Goal: Check status

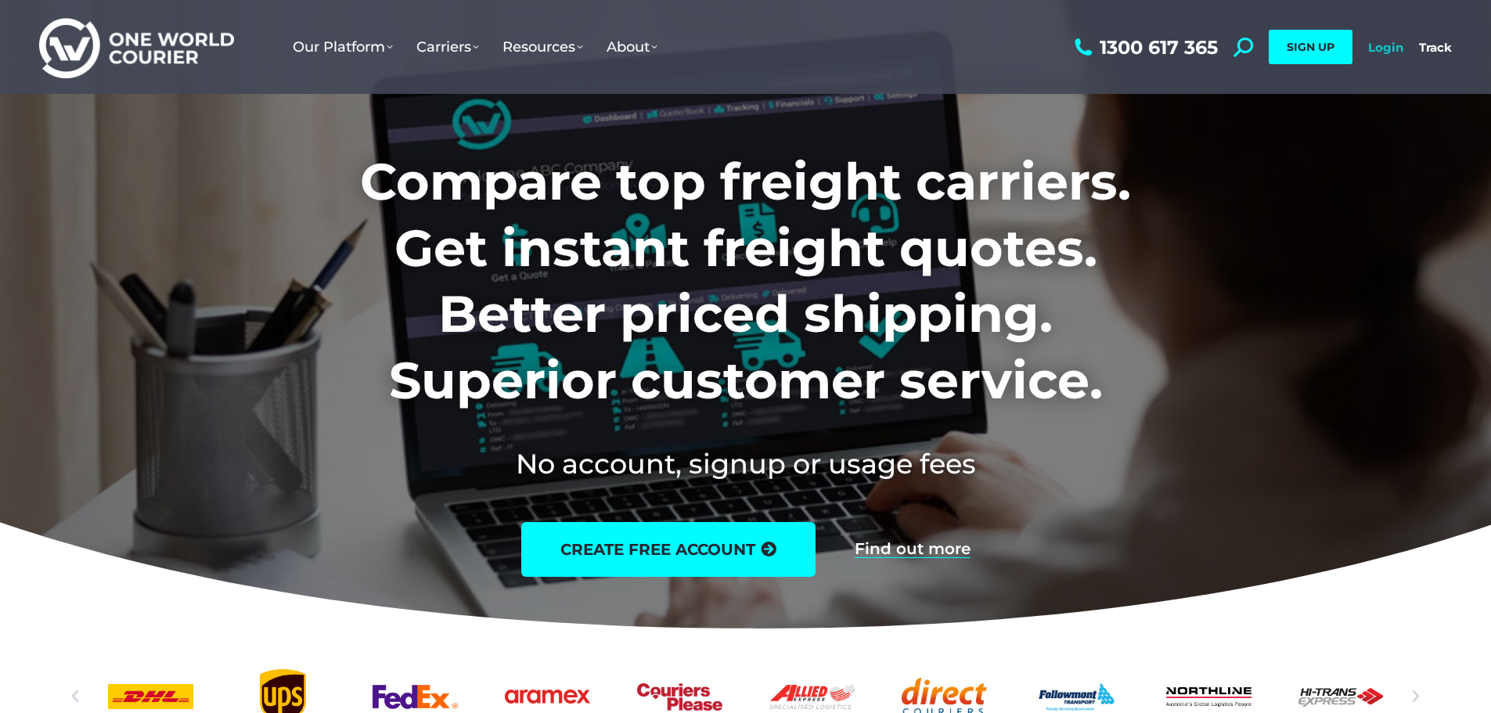
click at [1372, 45] on link "Login" at bounding box center [1385, 47] width 35 height 15
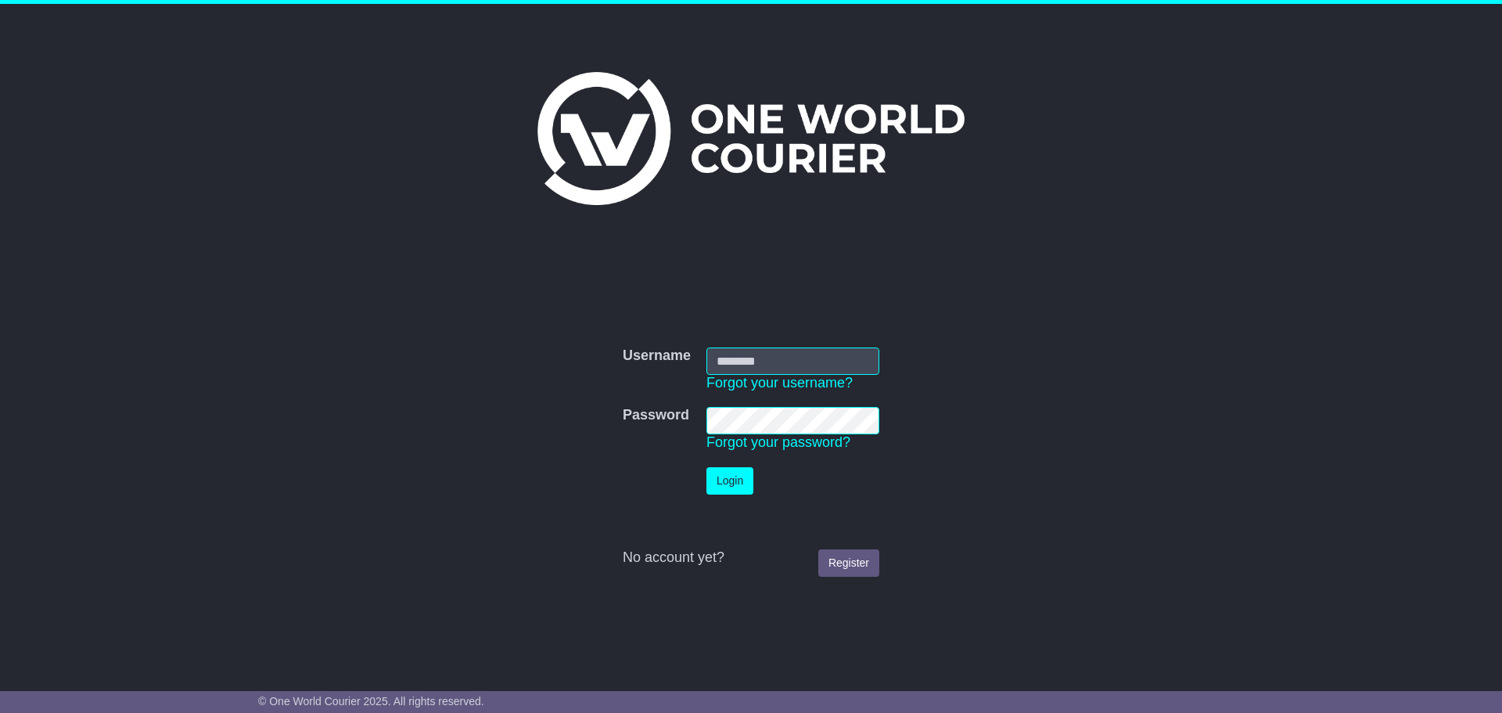
type input "**********"
click at [728, 479] on button "Login" at bounding box center [730, 480] width 47 height 27
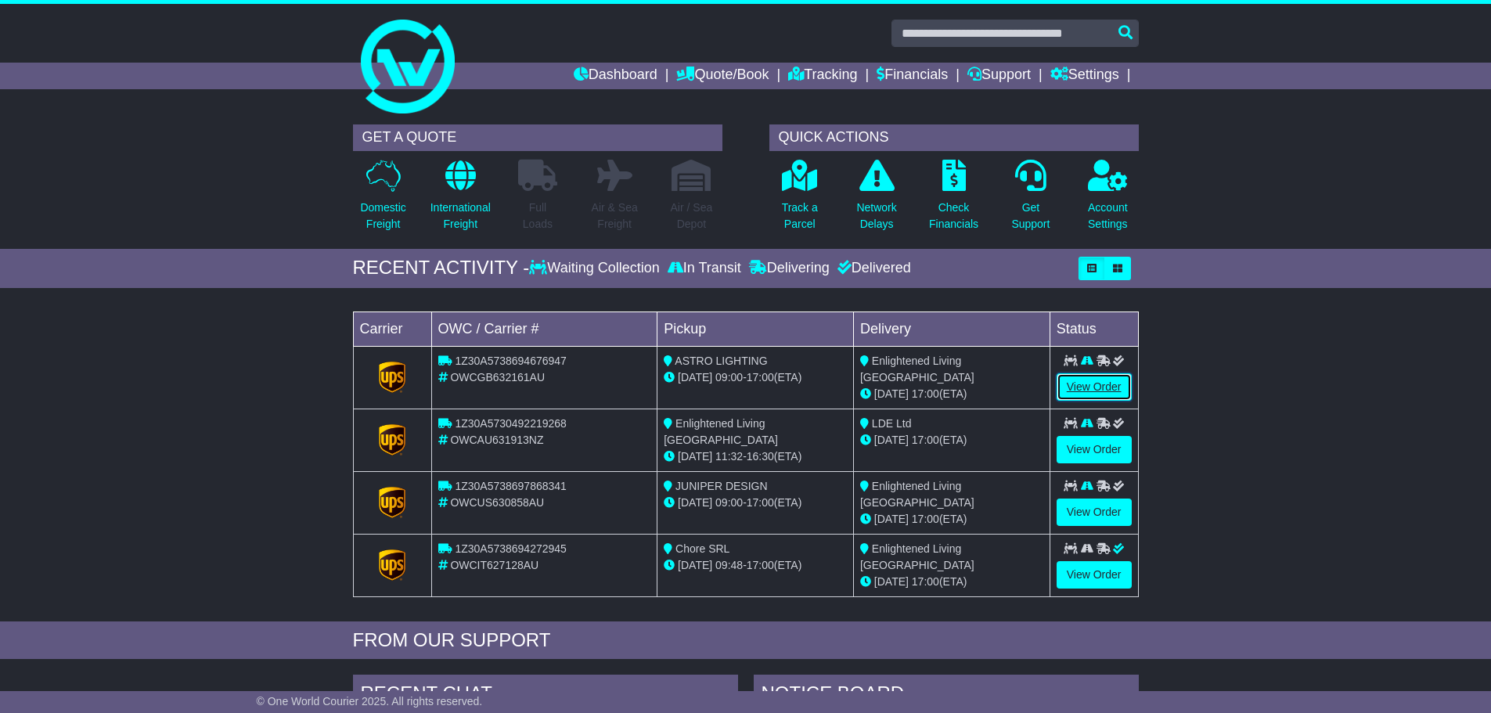
click at [1076, 395] on link "View Order" at bounding box center [1093, 386] width 75 height 27
click at [1094, 383] on link "View Order" at bounding box center [1093, 386] width 75 height 27
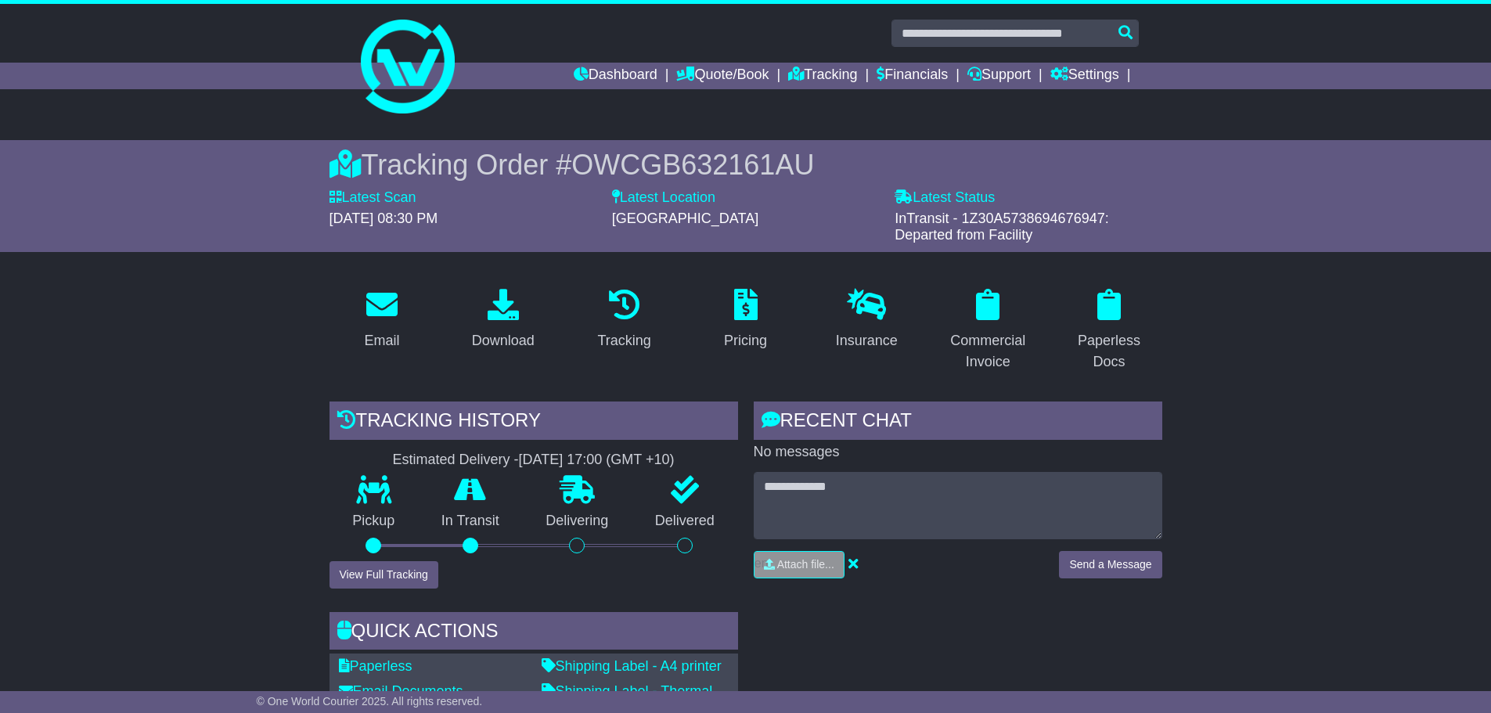
click at [1006, 211] on span "InTransit - 1Z30A5738694676947: Departed from Facility" at bounding box center [1001, 226] width 214 height 33
copy span "1Z30A5738694676947"
